Goal: Transaction & Acquisition: Book appointment/travel/reservation

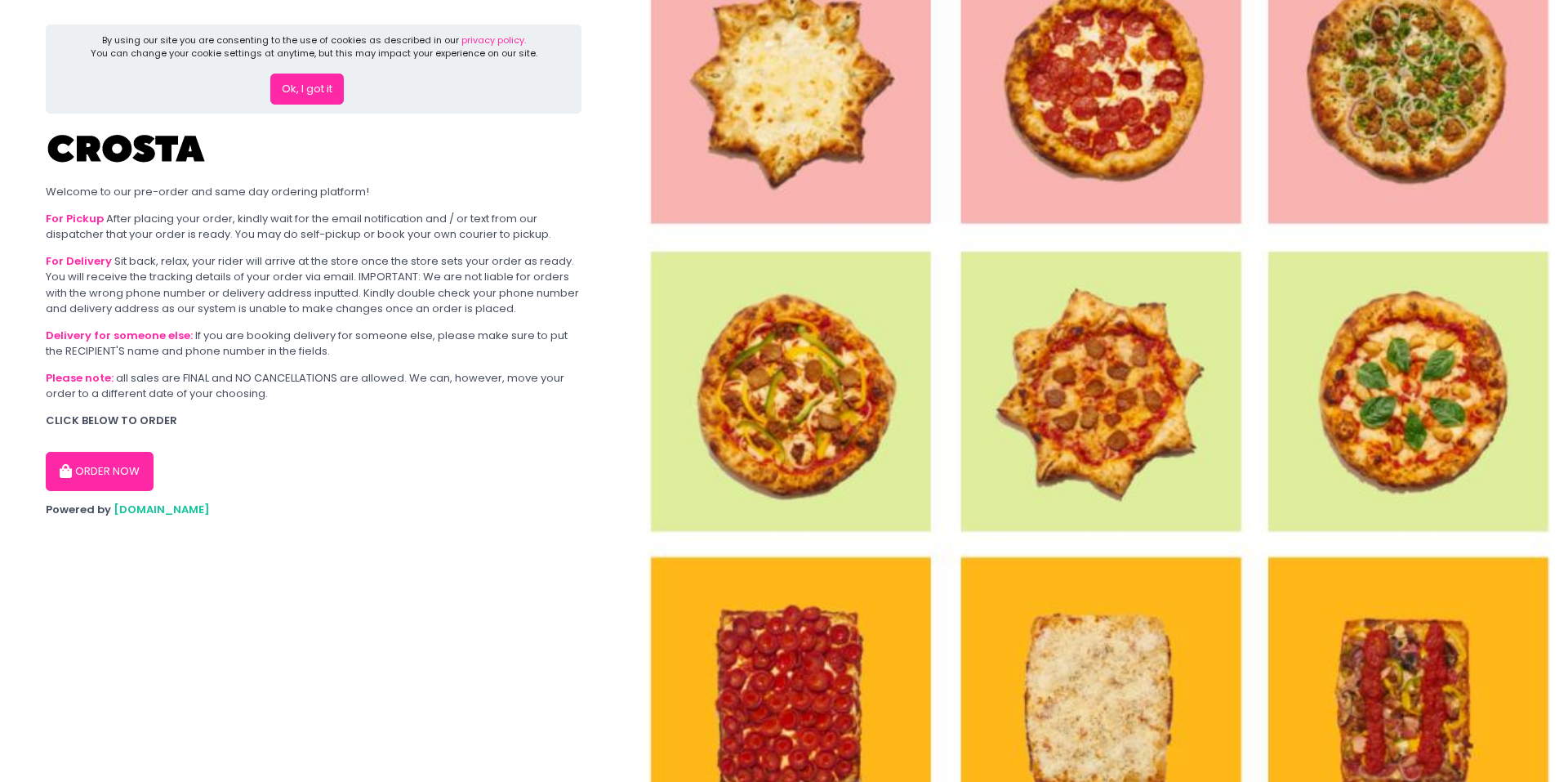
click at [124, 469] on button "ORDER NOW" at bounding box center [100, 471] width 107 height 39
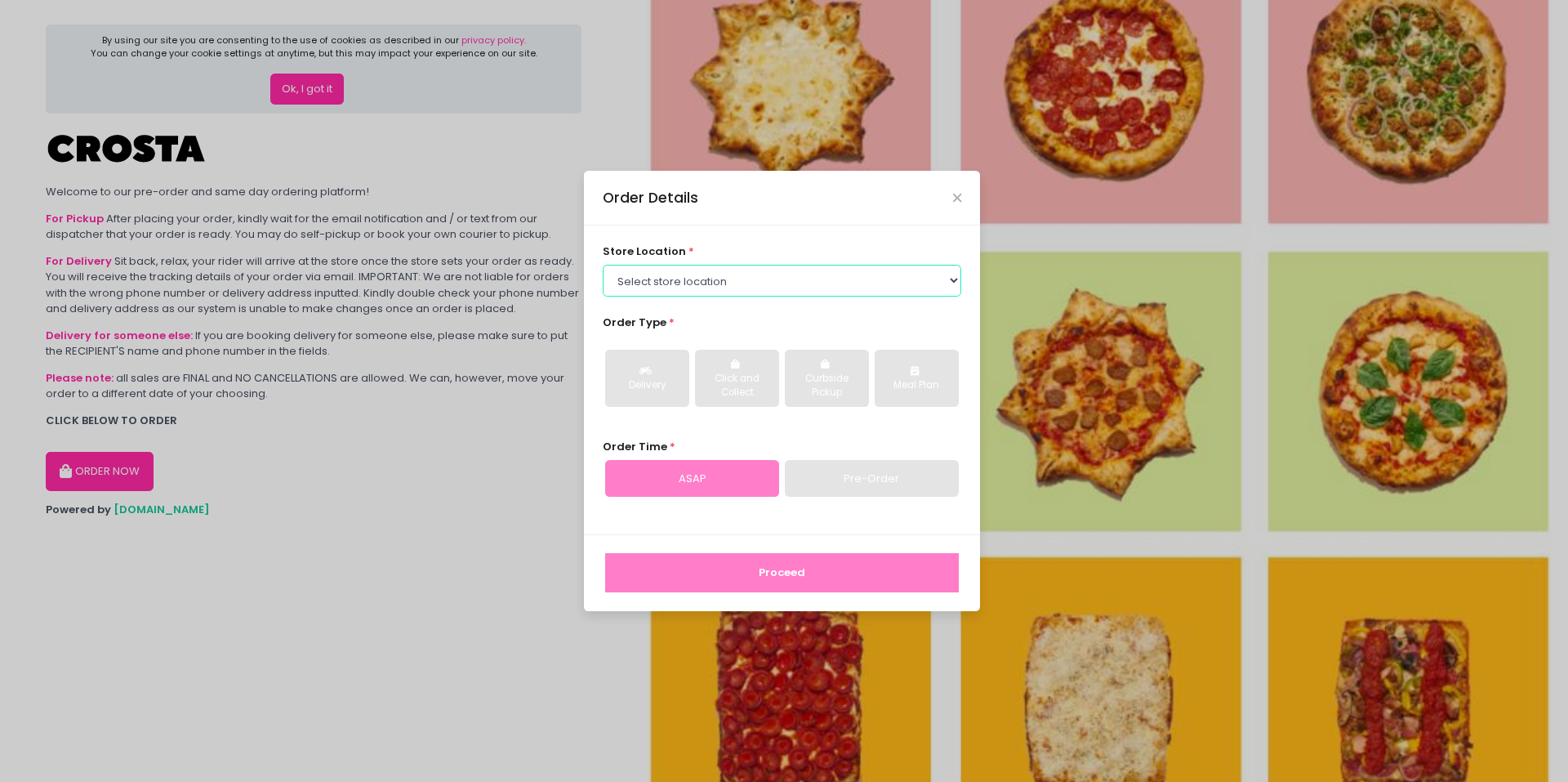
click at [721, 287] on select "Select store location [PERSON_NAME] Pizza - [PERSON_NAME] Pizza - [GEOGRAPHIC_D…" at bounding box center [782, 280] width 360 height 31
click at [603, 265] on select "Select store location [PERSON_NAME] Pizza - [PERSON_NAME] Pizza - [GEOGRAPHIC_D…" at bounding box center [782, 280] width 360 height 31
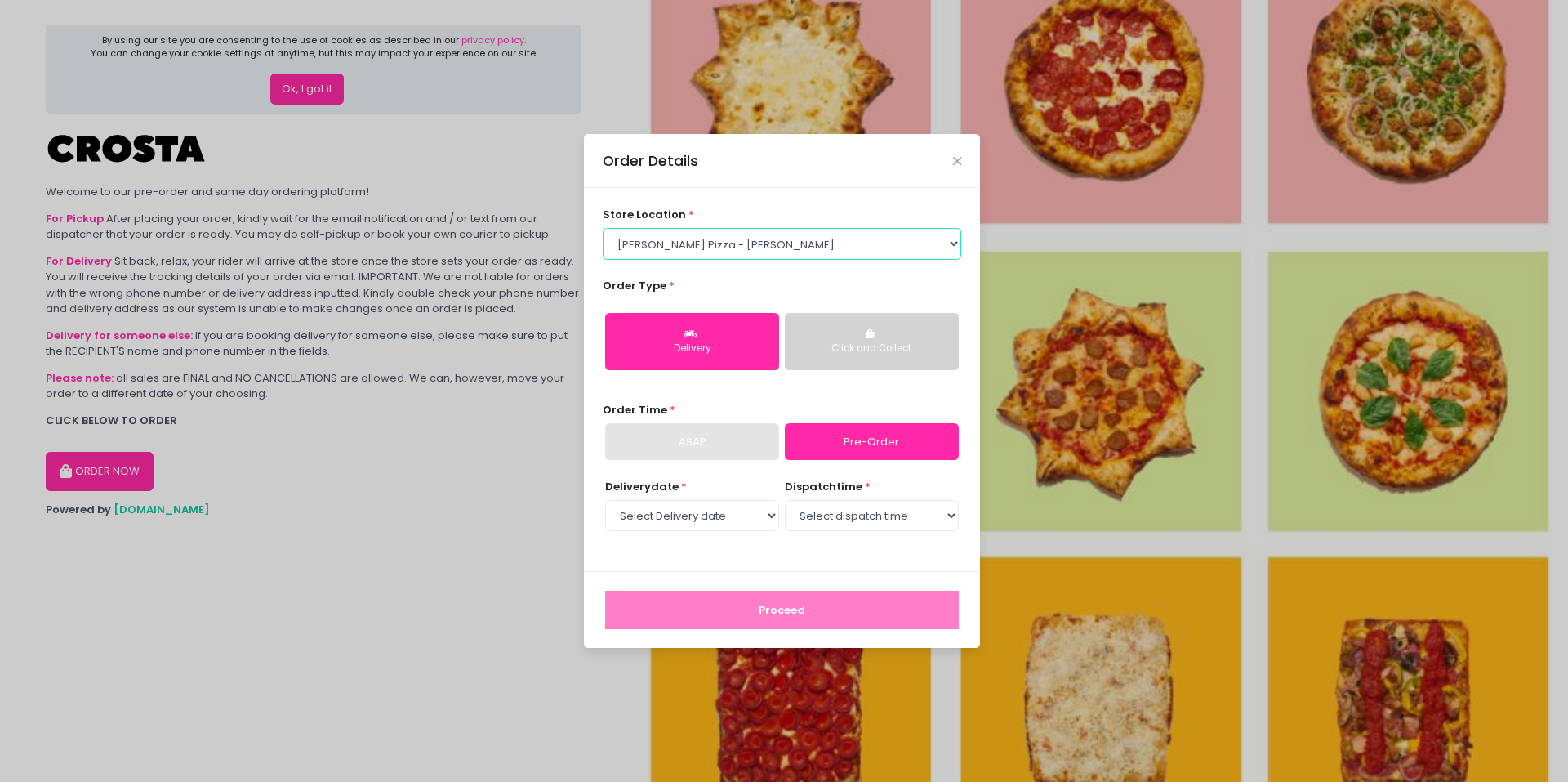
click at [744, 256] on select "Select store location [PERSON_NAME] Pizza - [PERSON_NAME] Pizza - [GEOGRAPHIC_D…" at bounding box center [782, 243] width 360 height 31
select select "65090bae48156caed44a5eb4"
click at [603, 227] on select "Select store location [PERSON_NAME] Pizza - [PERSON_NAME] Pizza - [GEOGRAPHIC_D…" at bounding box center [782, 243] width 360 height 31
click at [745, 429] on div "ASAP" at bounding box center [692, 441] width 174 height 37
click at [744, 434] on div "ASAP" at bounding box center [692, 441] width 174 height 37
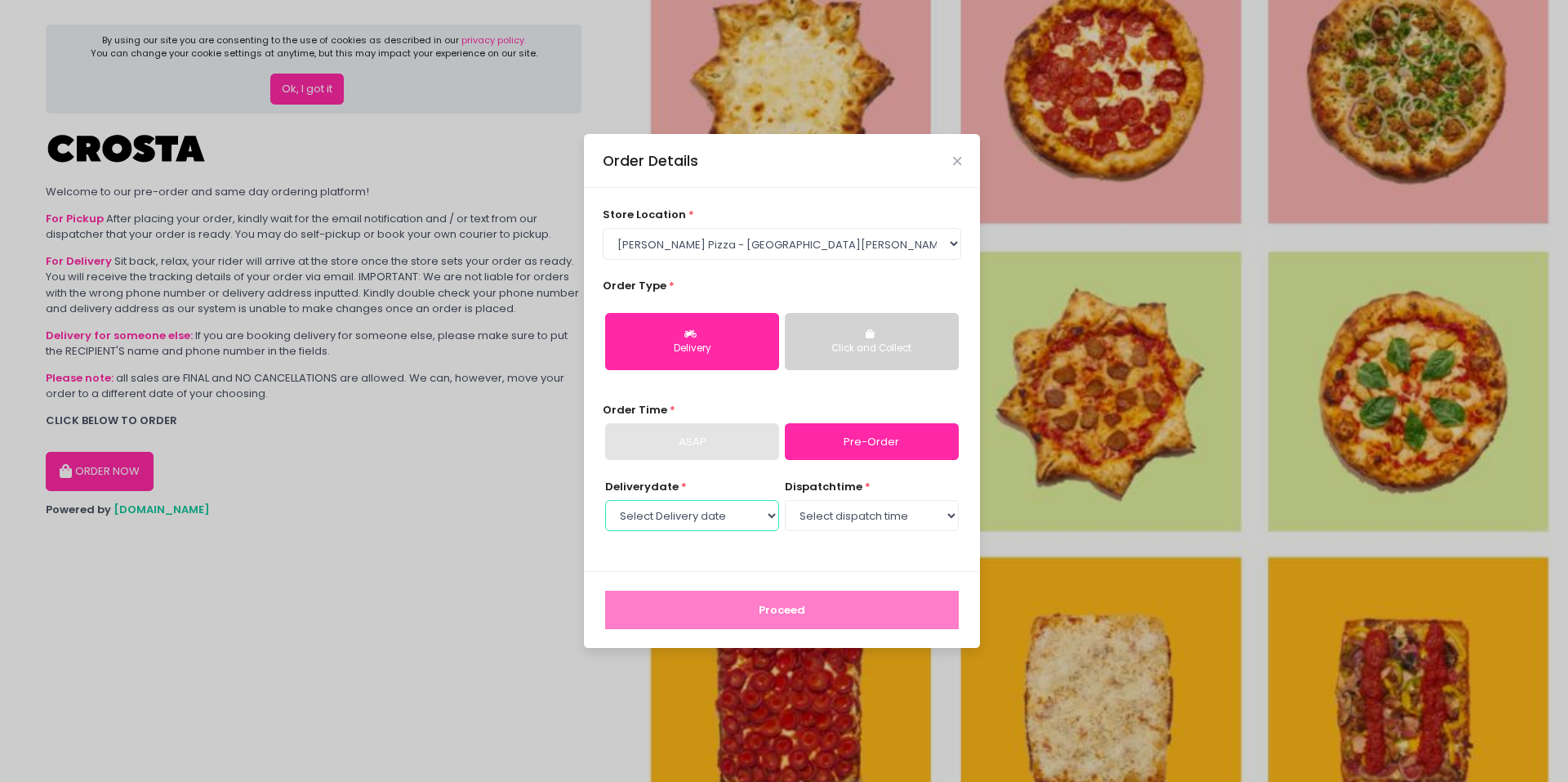
click at [742, 518] on select "Select Delivery date [DATE] [DATE] [DATE] [DATE] [DATE] [DATE]" at bounding box center [692, 515] width 174 height 31
select select "[DATE]"
click at [606, 500] on select "Select Delivery date [DATE] [DATE] [DATE] [DATE] [DATE] [DATE]" at bounding box center [692, 515] width 174 height 31
click at [830, 520] on select "Select dispatch time 12:00 PM - 12:30 PM 12:30 PM - 01:00 PM 01:00 PM - 01:30 P…" at bounding box center [871, 515] width 174 height 31
select select "17:30"
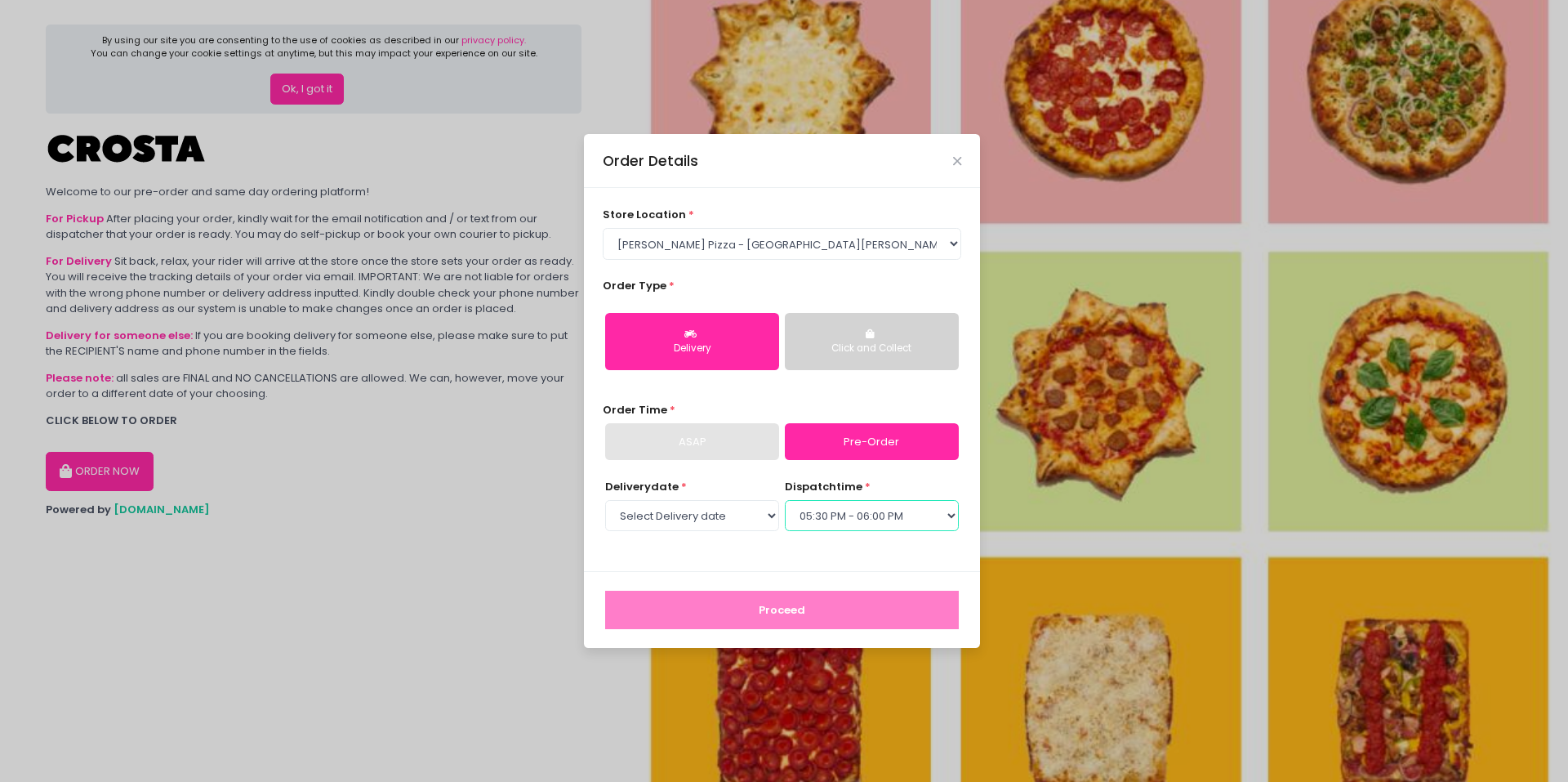
click at [785, 500] on select "Select dispatch time 12:00 PM - 12:30 PM 12:30 PM - 01:00 PM 01:00 PM - 01:30 P…" at bounding box center [871, 515] width 174 height 31
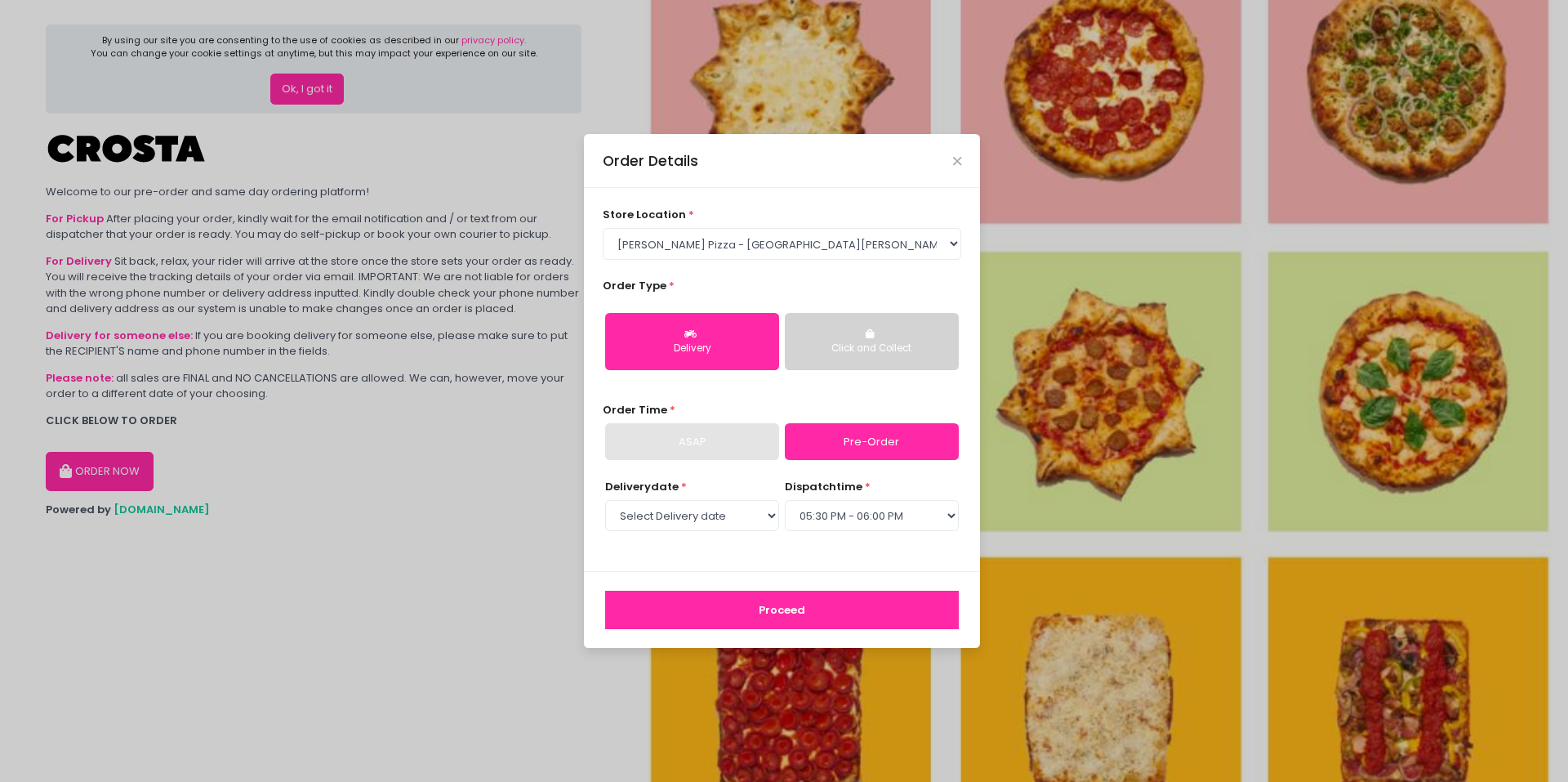
click at [754, 593] on button "Proceed" at bounding box center [782, 609] width 354 height 39
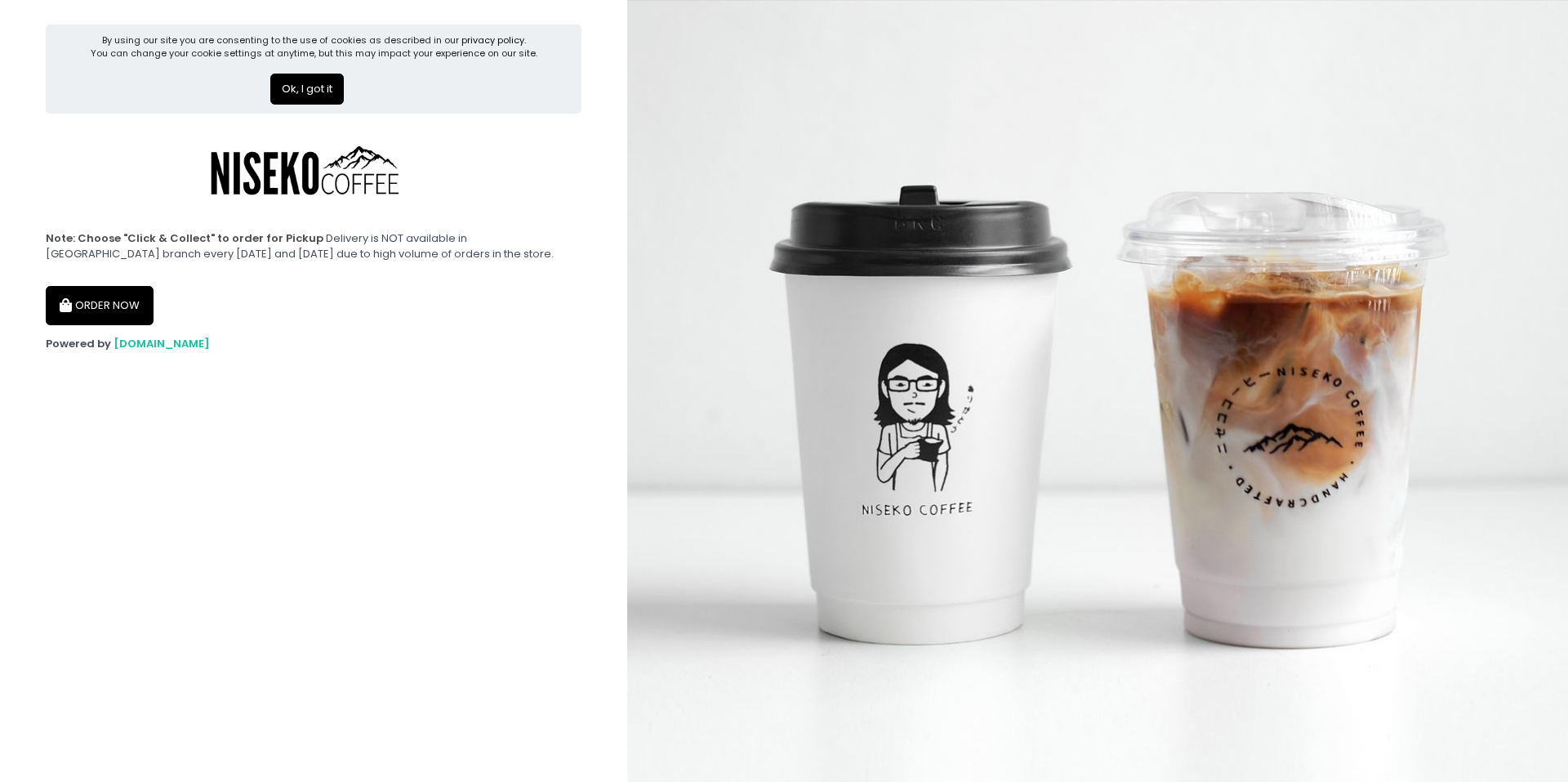
click at [107, 305] on button "ORDER NOW" at bounding box center [100, 305] width 107 height 39
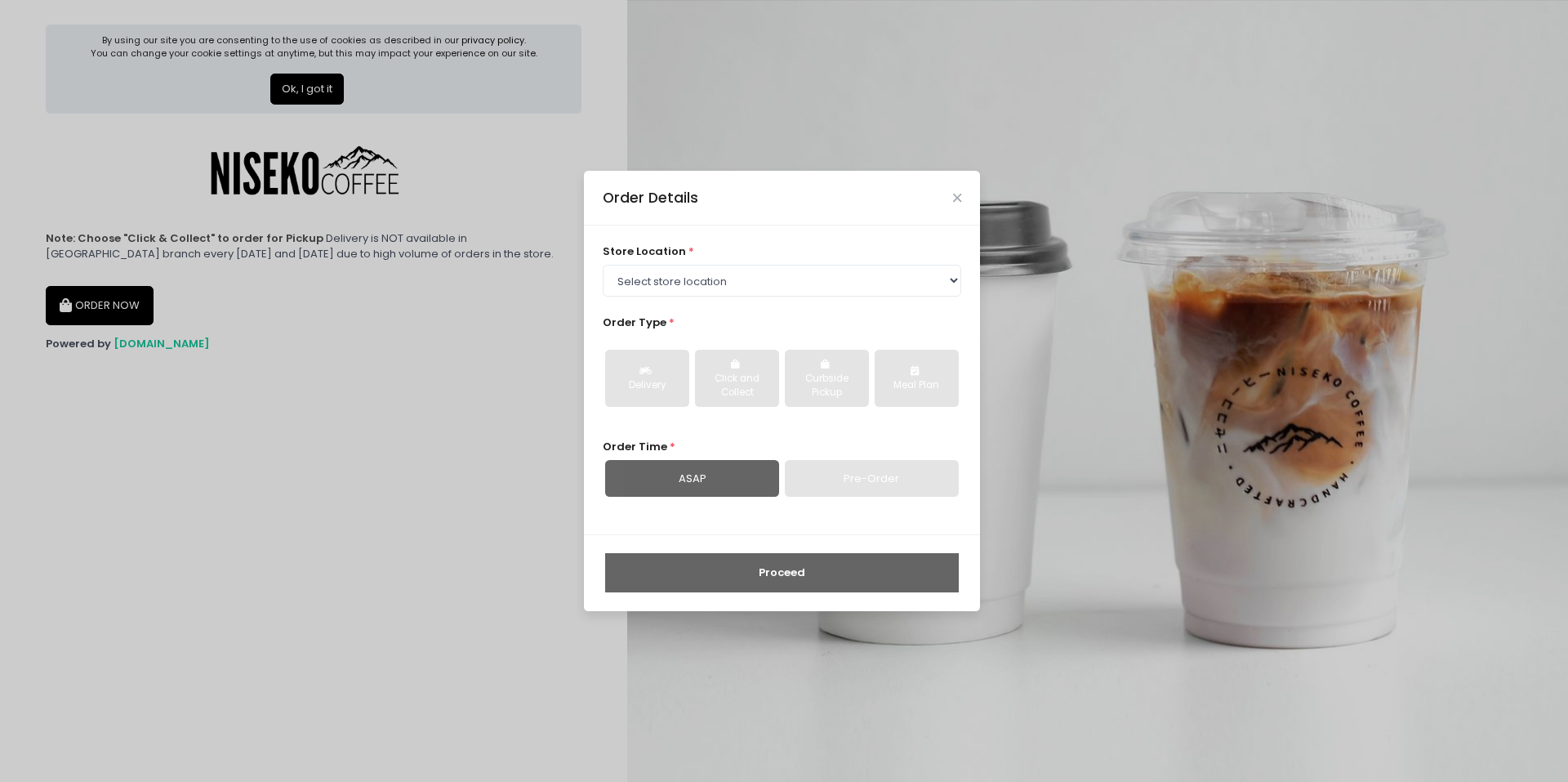
click at [764, 262] on div "store location * Select store location Niseko Coffee Greenhills Niseko Coffee A…" at bounding box center [782, 270] width 360 height 52
click at [729, 283] on select "Select store location Niseko Coffee Greenhills Niseko Coffee Alabang Town Center" at bounding box center [782, 280] width 360 height 31
select select "645a039fd957f8b56cab6e88"
click at [603, 265] on select "Select store location Niseko Coffee Greenhills Niseko Coffee Alabang Town Center" at bounding box center [782, 280] width 360 height 31
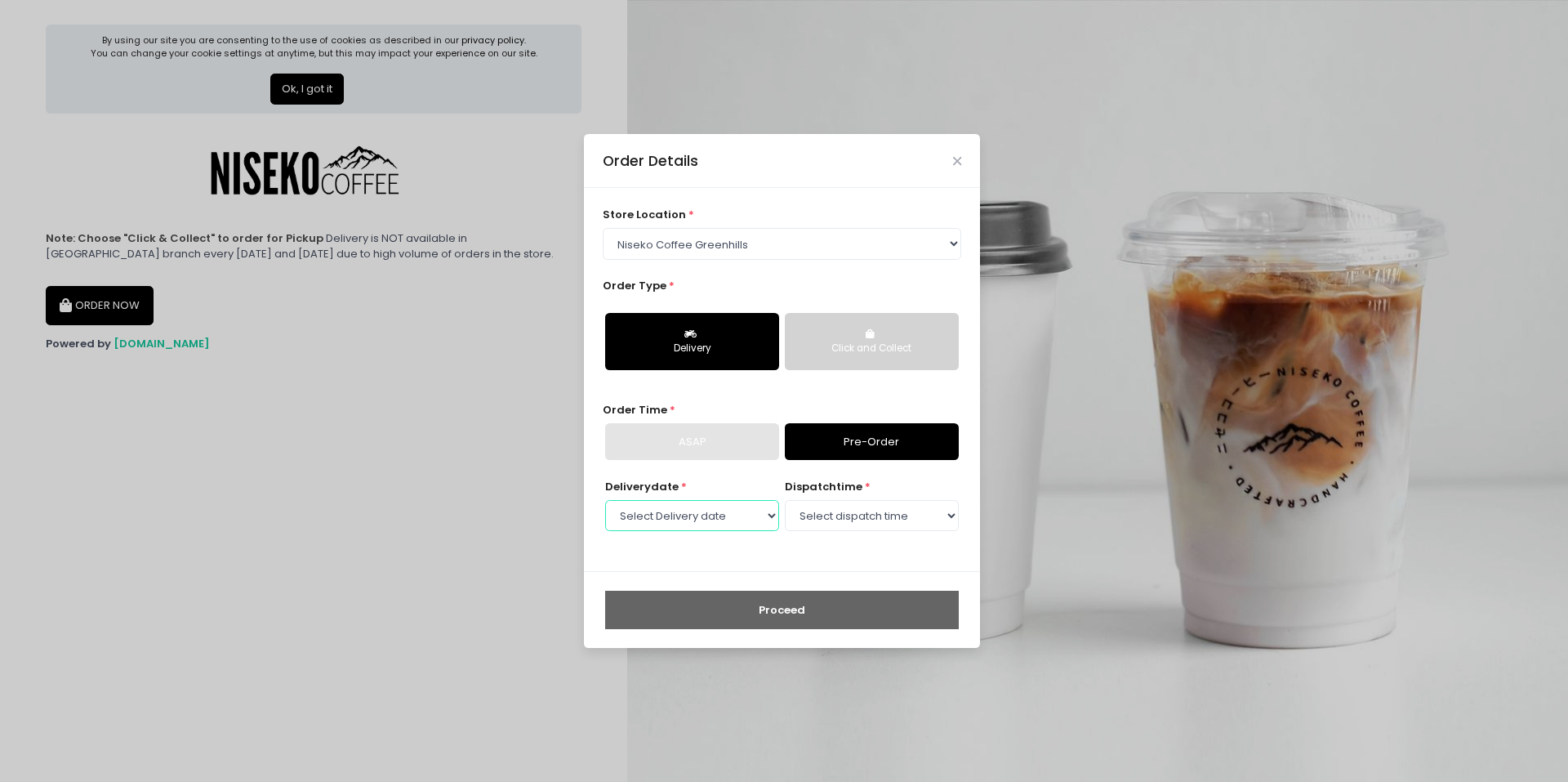
click at [700, 517] on select "Select Delivery date Wednesday, Sep 3rd Thursday, Sep 4th Friday, Sep 5th Satur…" at bounding box center [692, 515] width 174 height 31
select select "[DATE]"
click at [606, 500] on select "Select Delivery date Wednesday, Sep 3rd Thursday, Sep 4th Friday, Sep 5th Satur…" at bounding box center [692, 515] width 174 height 31
click at [857, 502] on select "Select dispatch time 11:00 AM - 11:30 AM 11:30 AM - 12:00 PM 12:00 PM - 12:30 P…" at bounding box center [871, 515] width 174 height 31
select select "13:00"
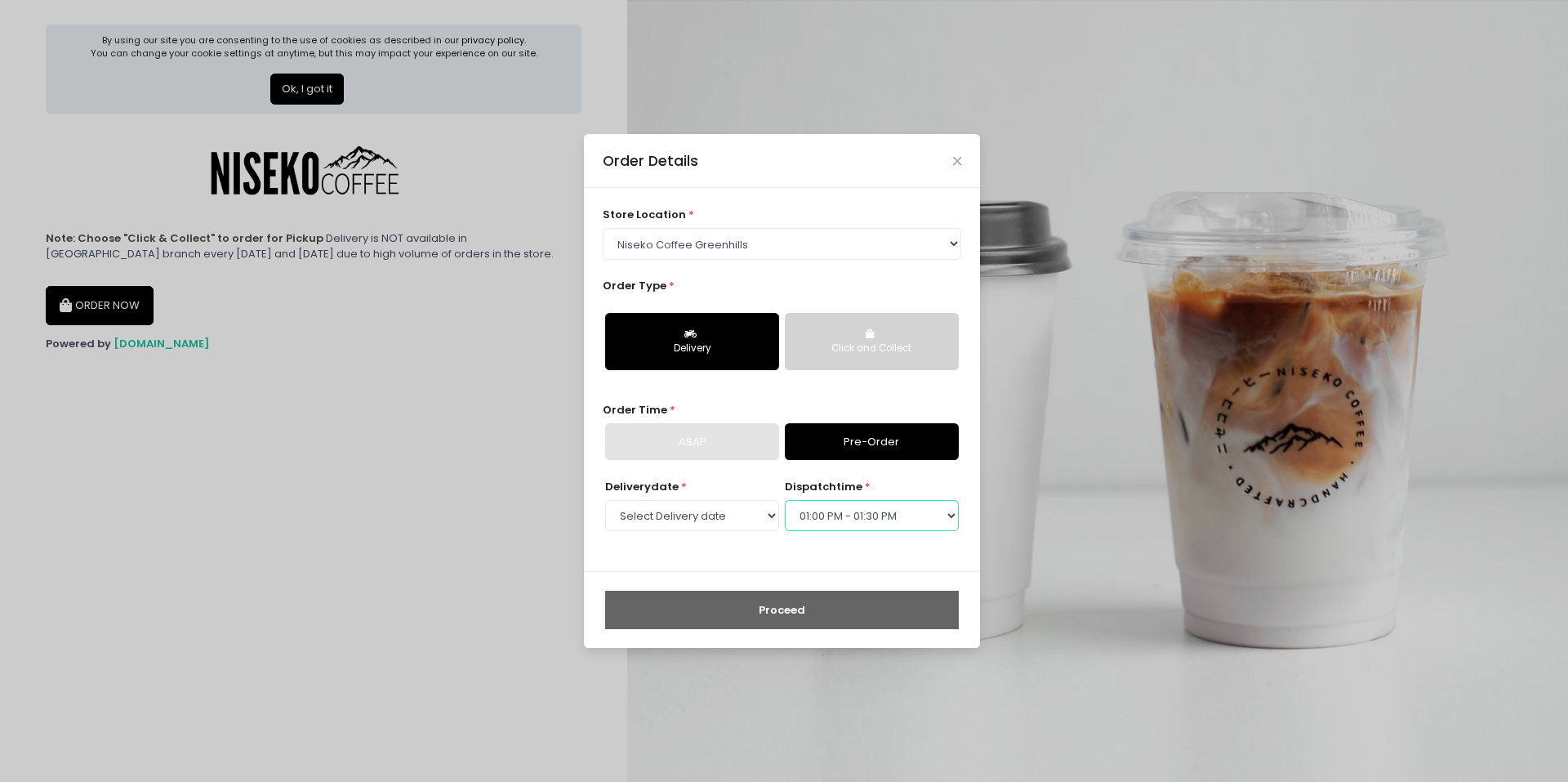
click at [785, 500] on select "Select dispatch time 11:00 AM - 11:30 AM 11:30 AM - 12:00 PM 12:00 PM - 12:30 P…" at bounding box center [871, 515] width 174 height 31
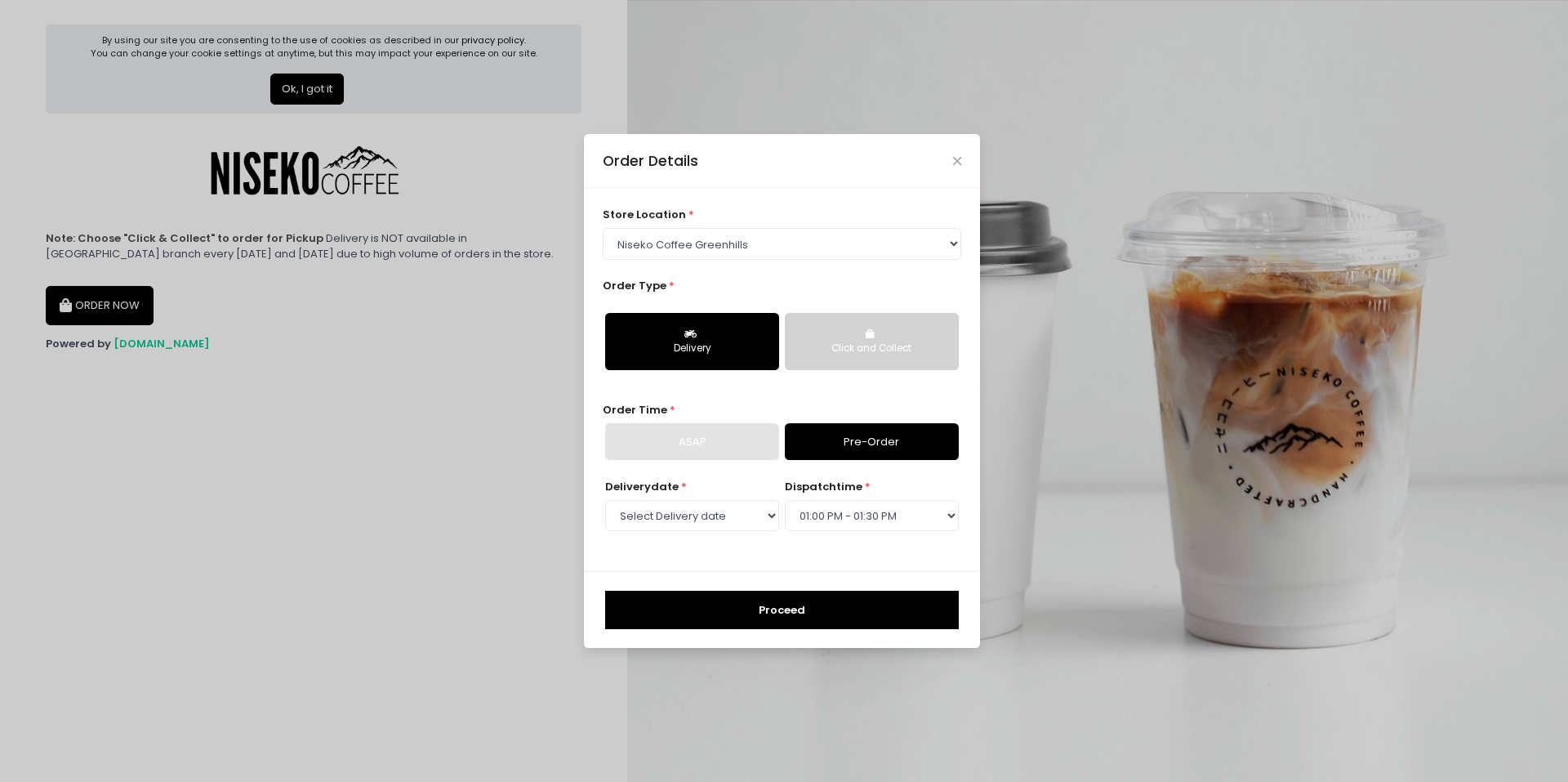
click at [769, 612] on button "Proceed" at bounding box center [782, 609] width 354 height 39
